Goal: Information Seeking & Learning: Learn about a topic

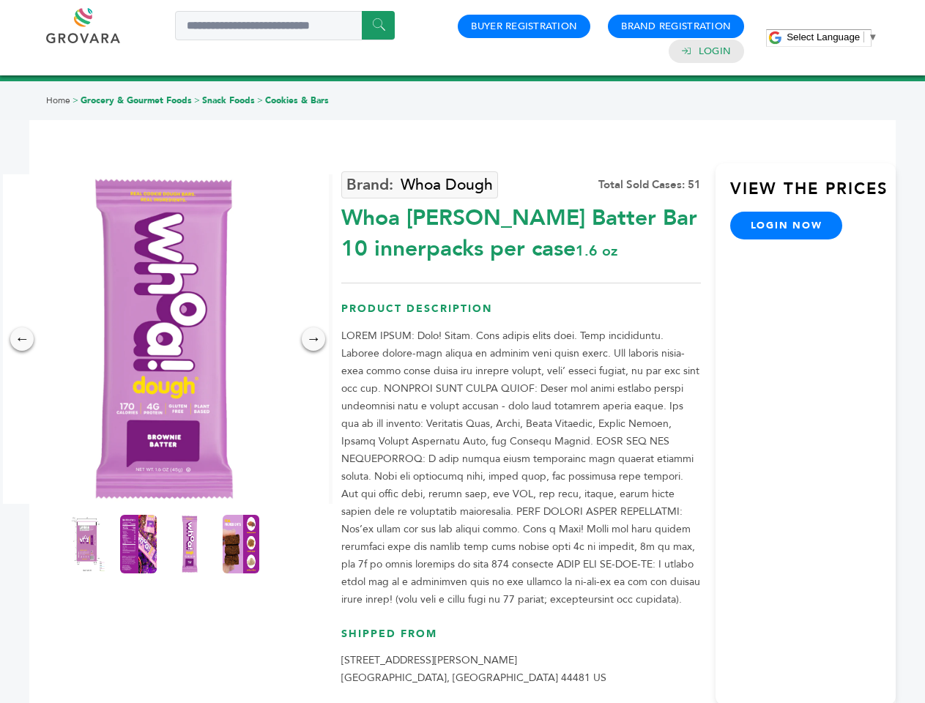
click at [832, 37] on span "Select Language" at bounding box center [822, 36] width 73 height 11
click at [164, 339] on img at bounding box center [164, 339] width 330 height 330
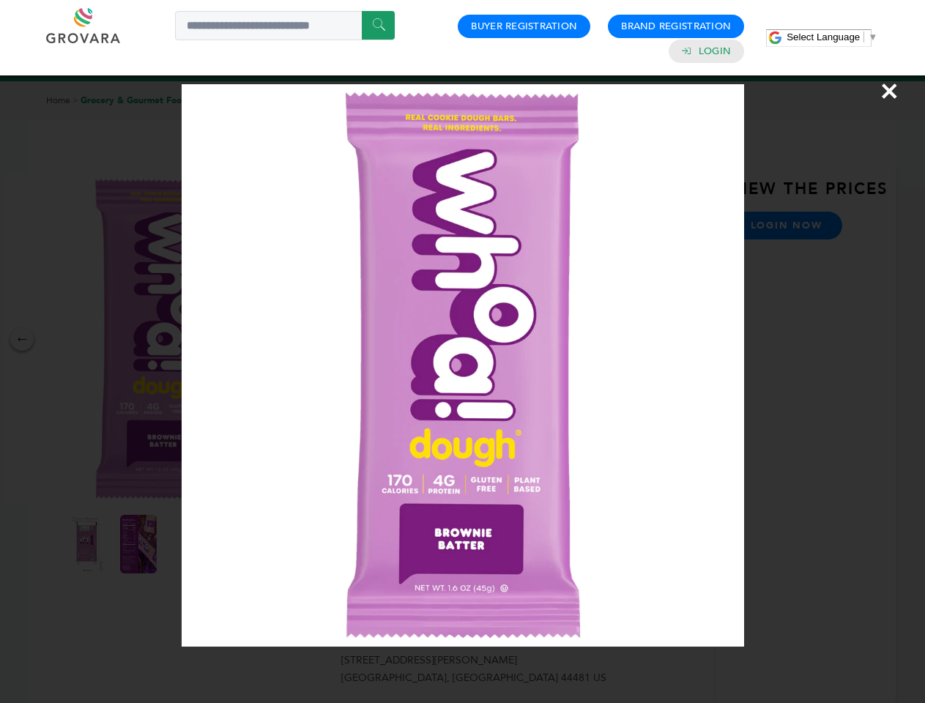
click at [22, 339] on div "×" at bounding box center [462, 351] width 925 height 703
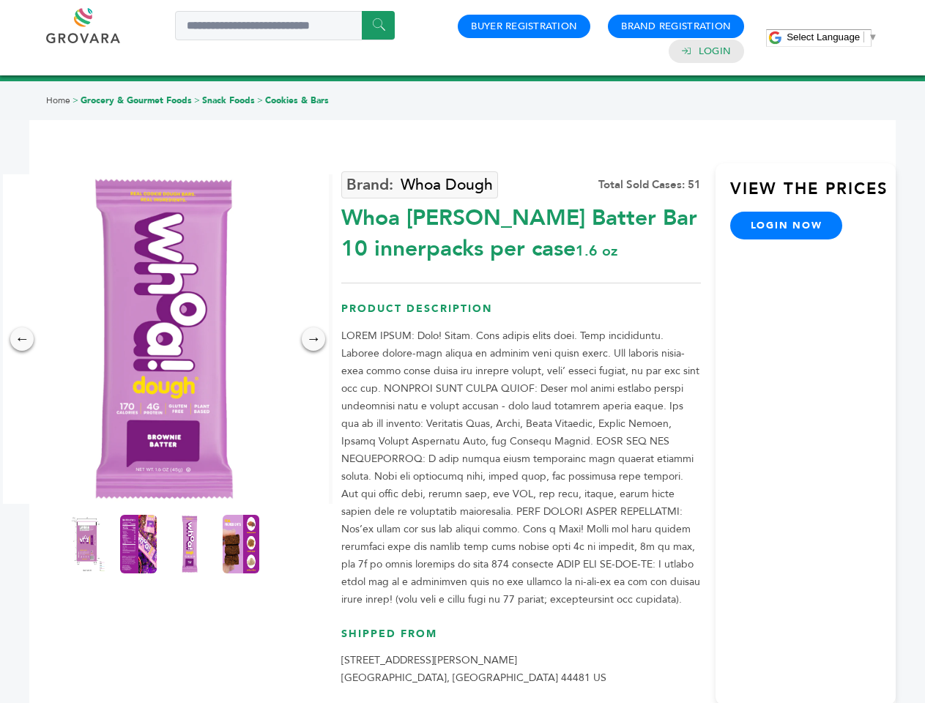
click at [313, 339] on div "→" at bounding box center [313, 338] width 23 height 23
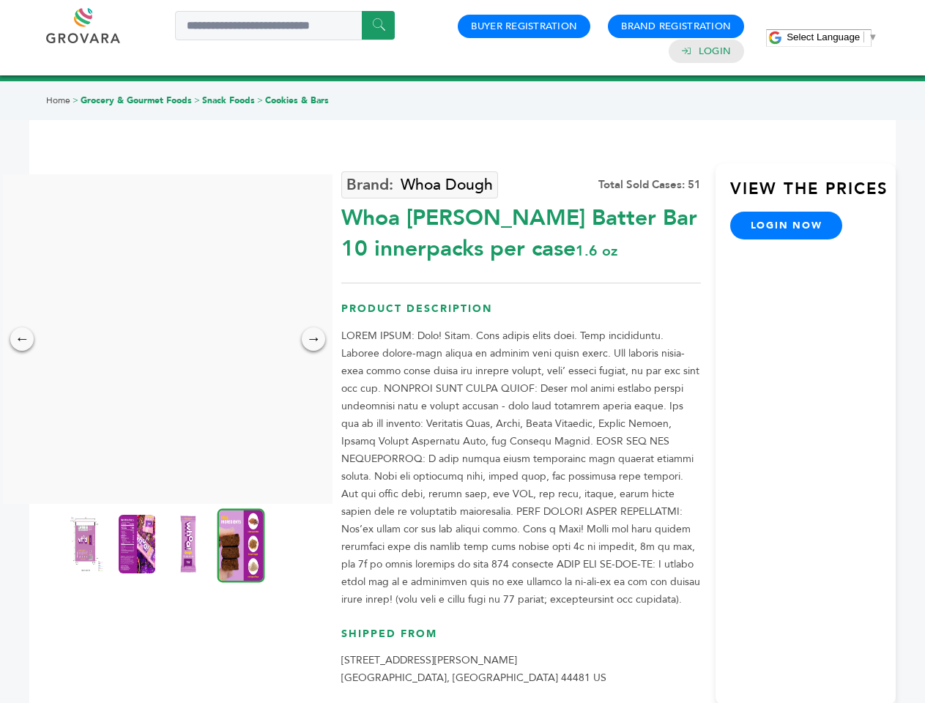
click at [87, 544] on img at bounding box center [85, 544] width 37 height 59
click at [0, 0] on div "×" at bounding box center [0, 0] width 0 height 0
click at [190, 544] on img at bounding box center [188, 544] width 37 height 59
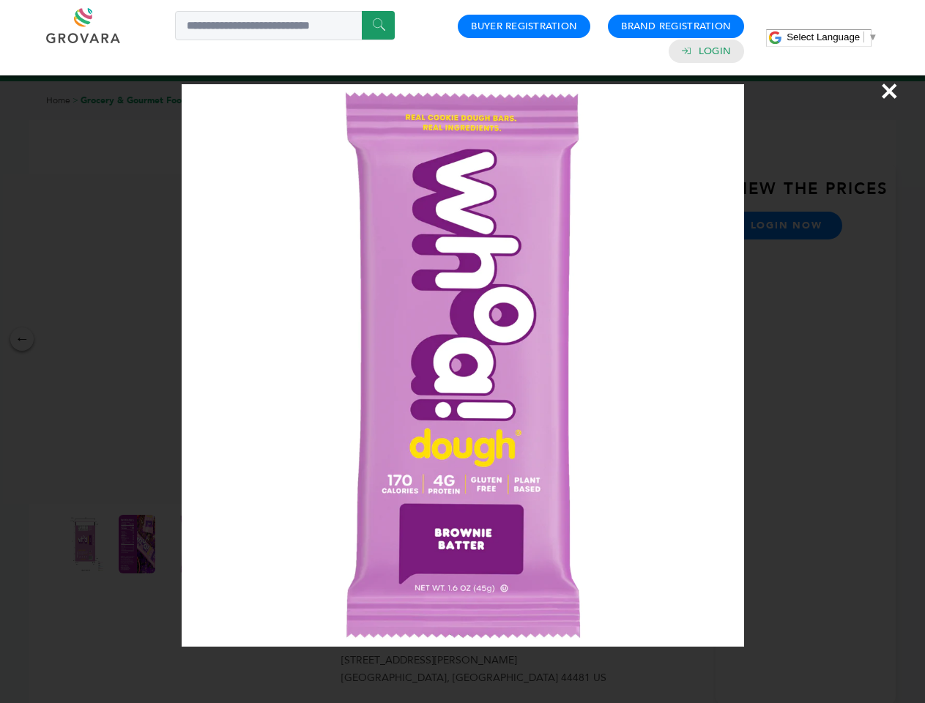
click at [241, 544] on div "×" at bounding box center [462, 351] width 925 height 703
